Goal: Check status

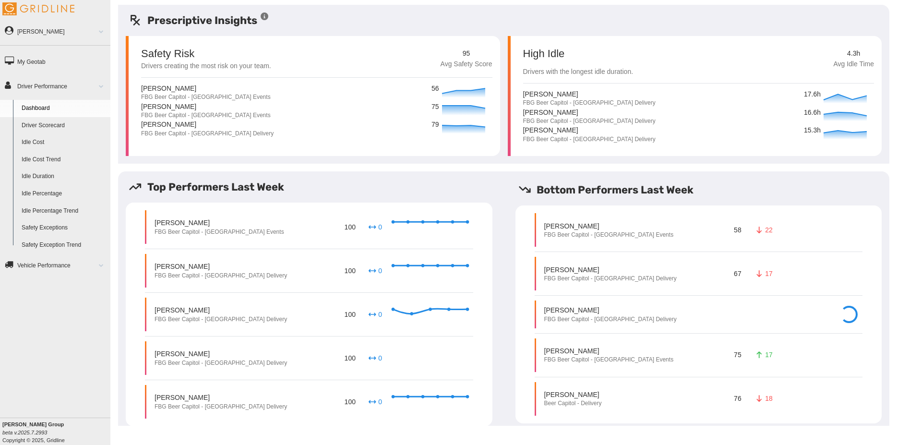
click at [48, 127] on link "Driver Scorecard" at bounding box center [63, 125] width 93 height 17
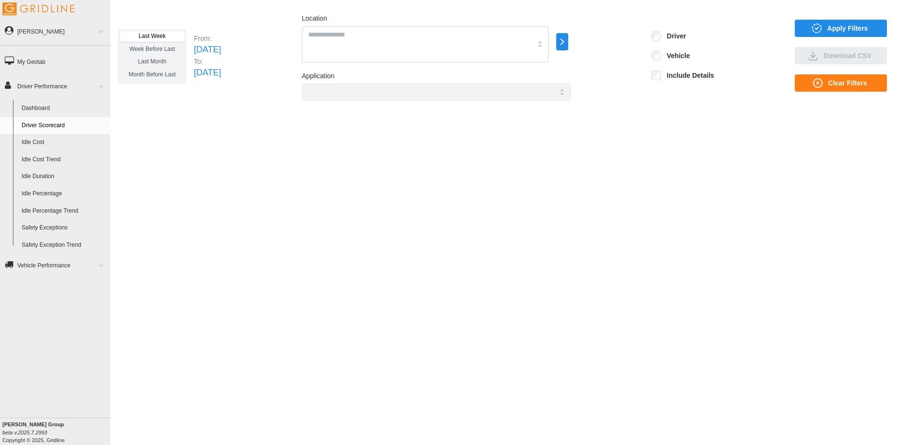
click at [155, 60] on span "Last Month" at bounding box center [152, 61] width 28 height 7
click at [823, 25] on span "Apply Filters" at bounding box center [839, 28] width 77 height 16
